Goal: Check status: Check status

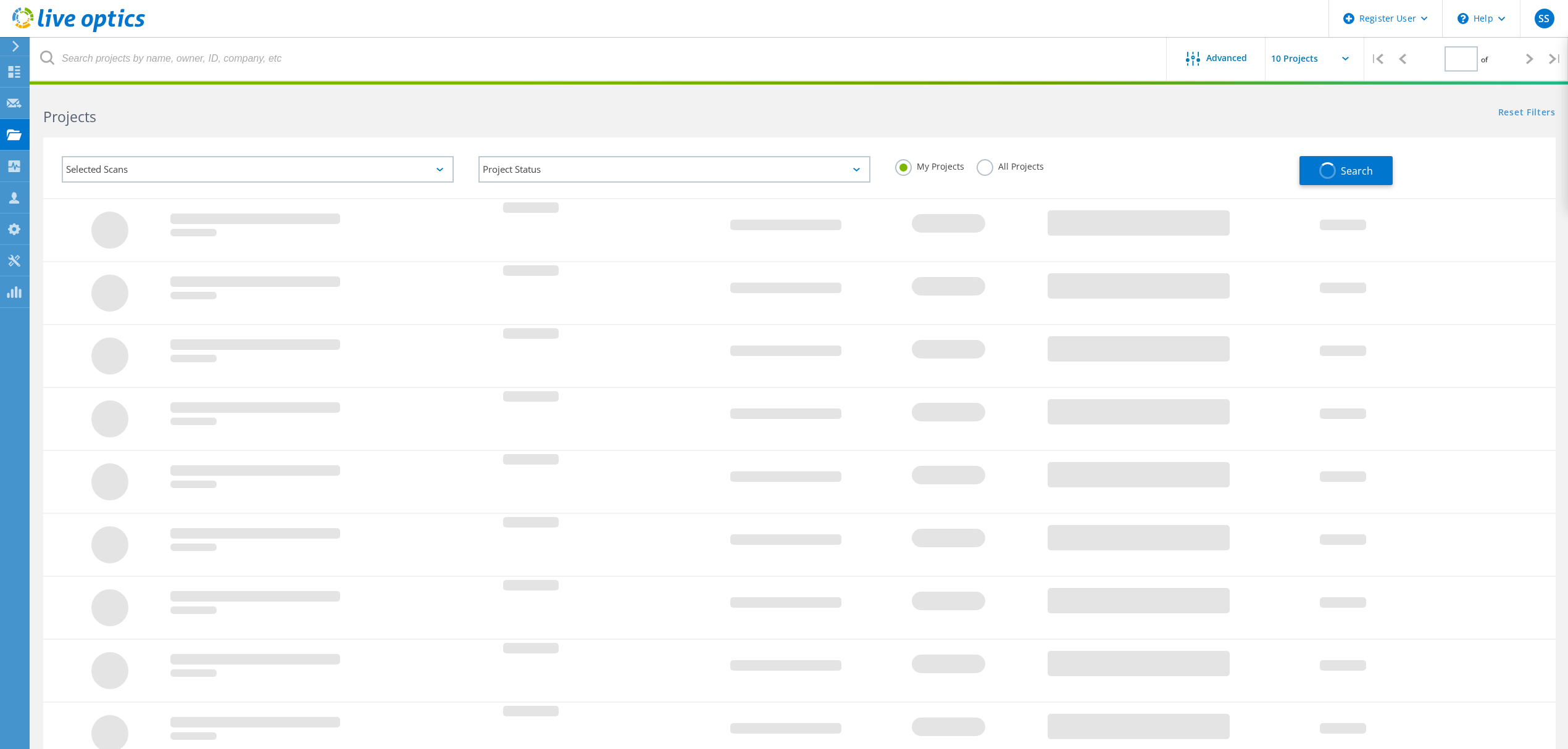
type input "1"
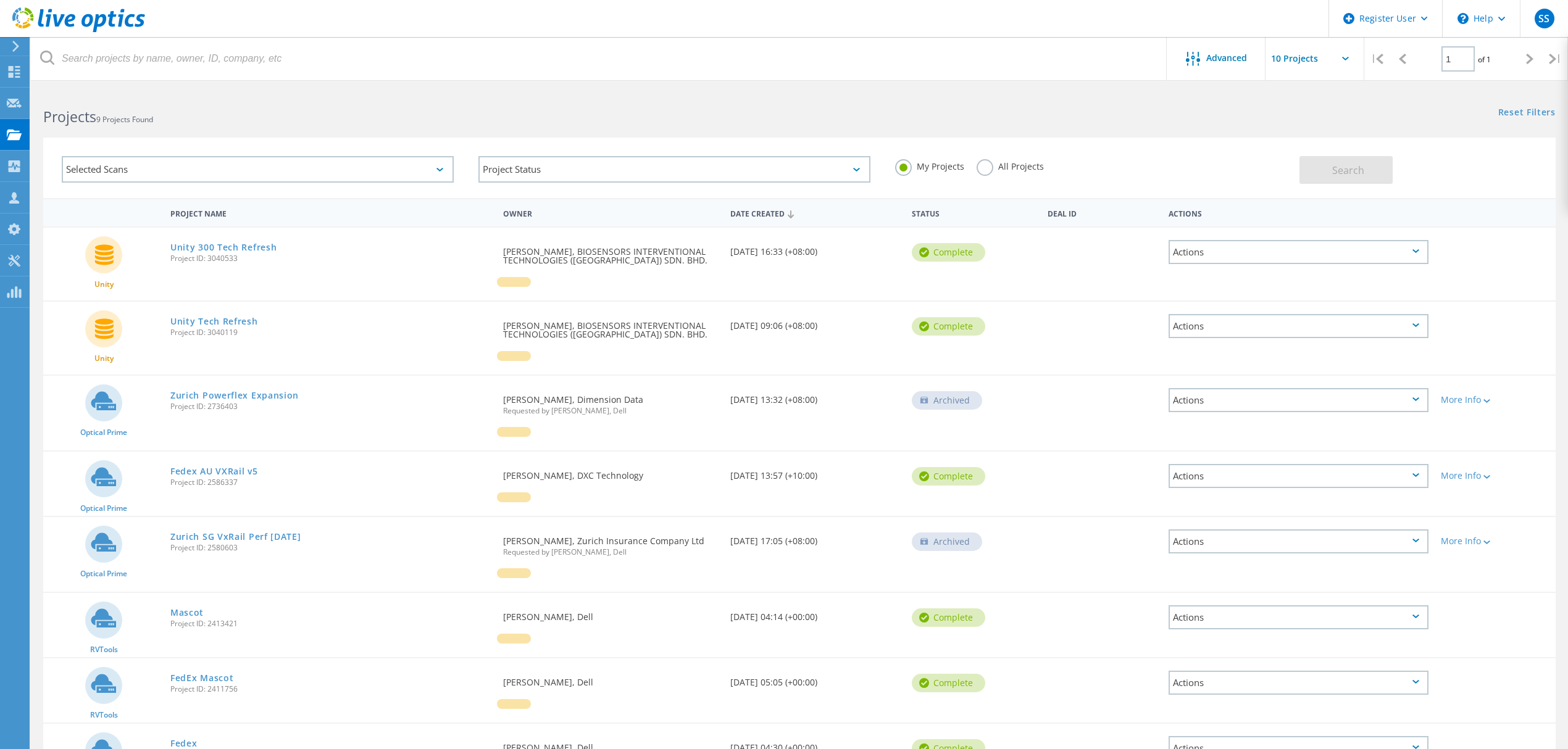
click at [976, 168] on label "All Projects" at bounding box center [1010, 165] width 68 height 12
click at [0, 0] on input "All Projects" at bounding box center [0, 0] width 0 height 0
click at [217, 396] on link "Zurich Powerflex Expansion" at bounding box center [234, 396] width 128 height 9
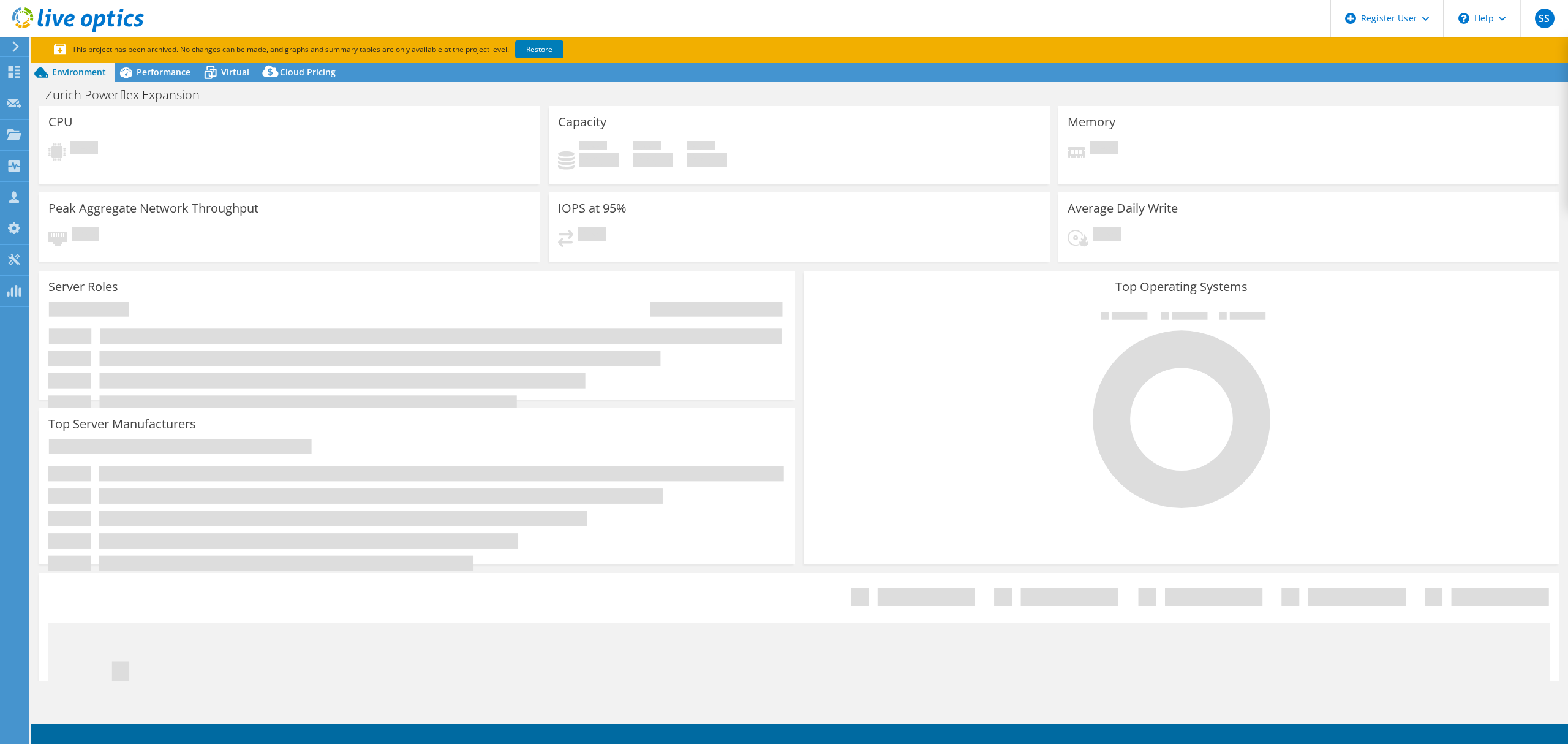
select select "[GEOGRAPHIC_DATA]"
